Goal: Navigation & Orientation: Understand site structure

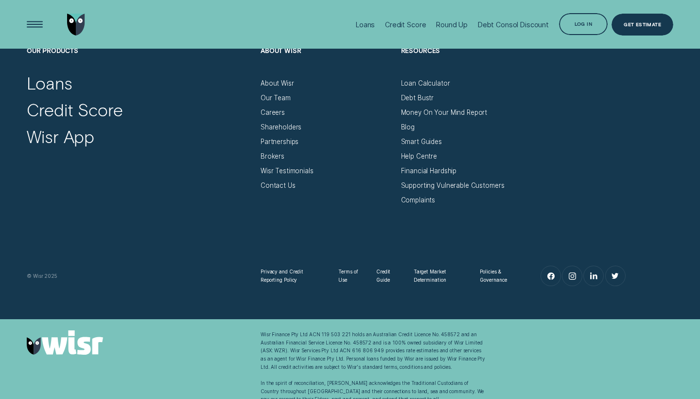
scroll to position [3167, 0]
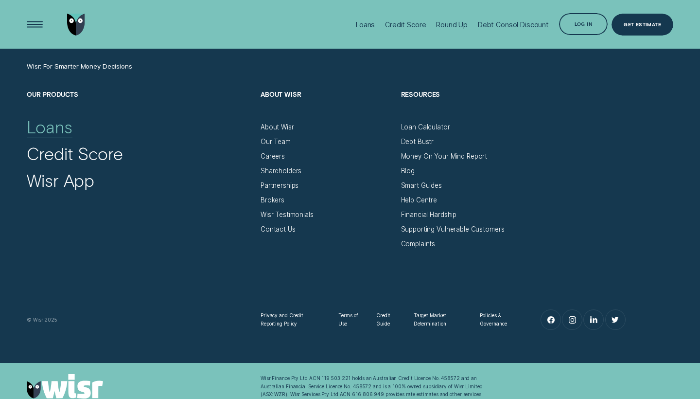
click at [54, 127] on div "Loans" at bounding box center [50, 126] width 46 height 21
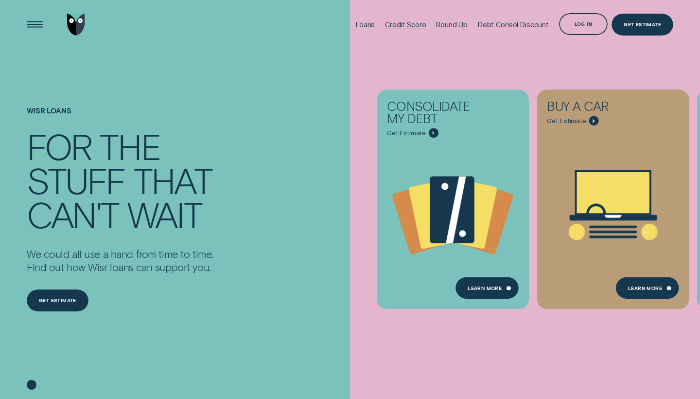
click at [419, 25] on div "Credit Score" at bounding box center [405, 24] width 41 height 8
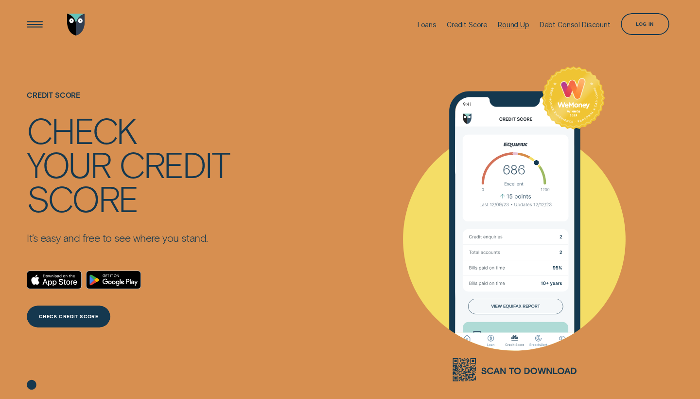
click at [511, 28] on div "Round Up" at bounding box center [514, 24] width 32 height 8
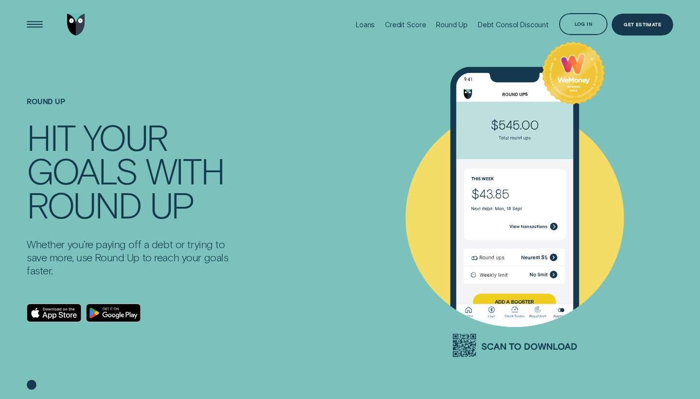
click at [523, 25] on div "Debt Consol Discount" at bounding box center [513, 24] width 71 height 8
click at [370, 26] on div "Loans" at bounding box center [365, 24] width 19 height 8
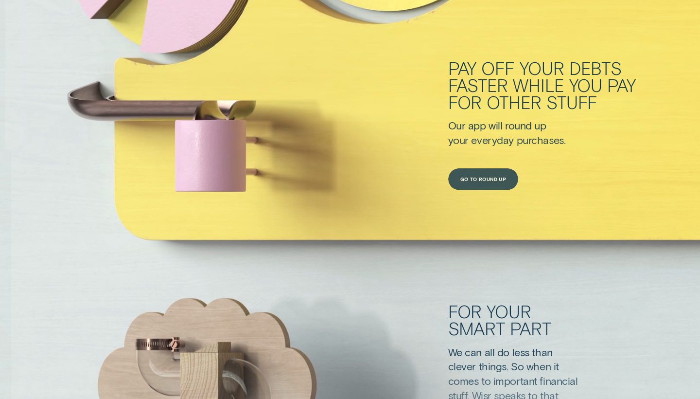
scroll to position [3082, 0]
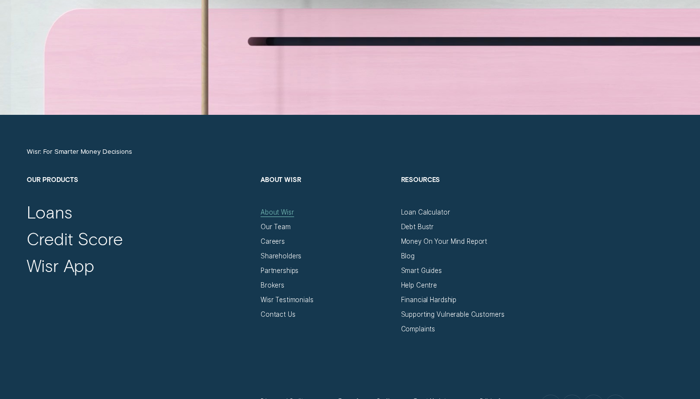
click at [281, 215] on div "About Wisr" at bounding box center [277, 212] width 34 height 8
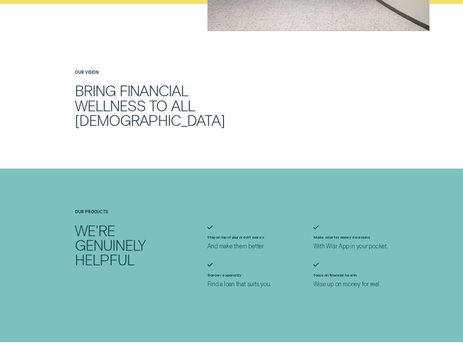
scroll to position [311, 0]
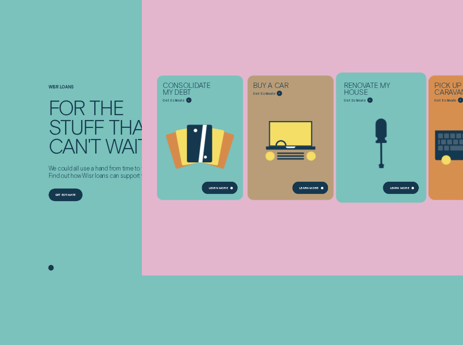
scroll to position [38, 0]
